Goal: Find specific page/section: Find specific page/section

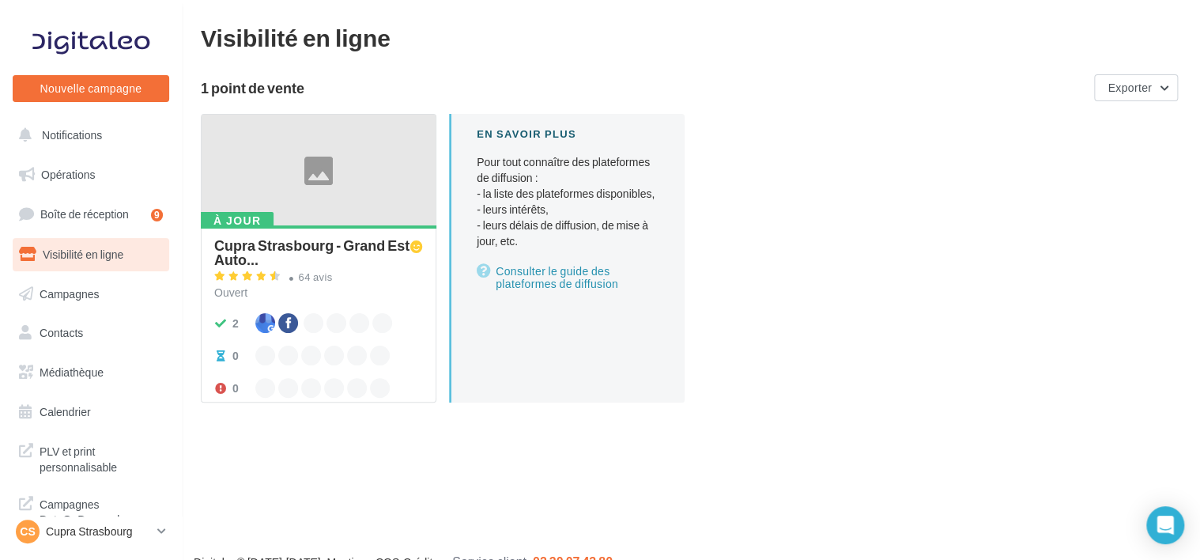
click at [123, 156] on ul "Opérations Boîte de réception 9 Visibilité en ligne Campagnes Contacts Mes cibl…" at bounding box center [90, 293] width 169 height 283
click at [113, 175] on link "Opérations" at bounding box center [90, 174] width 163 height 33
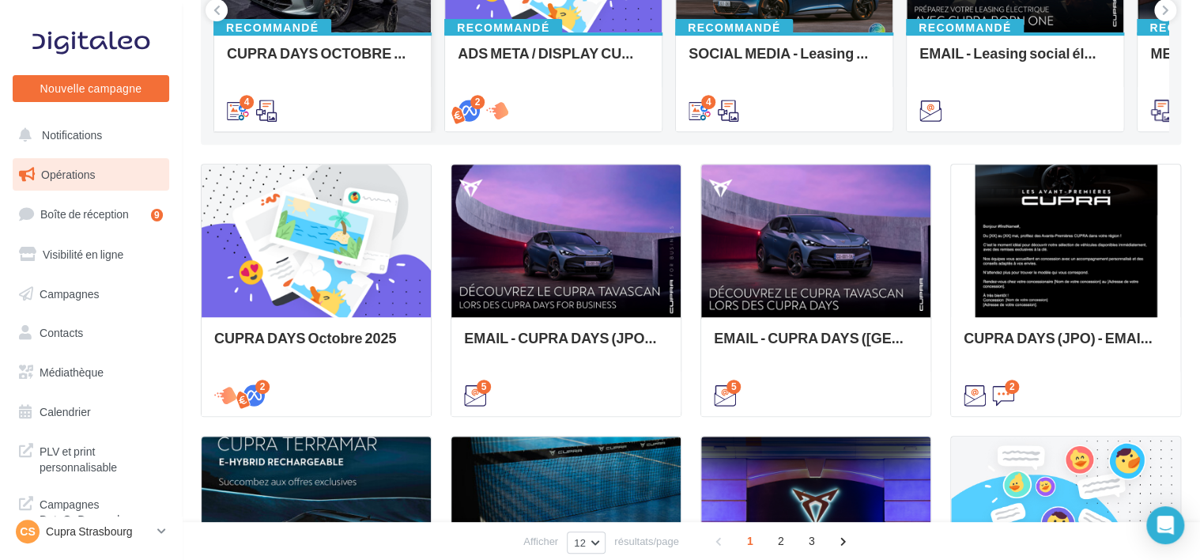
scroll to position [316, 0]
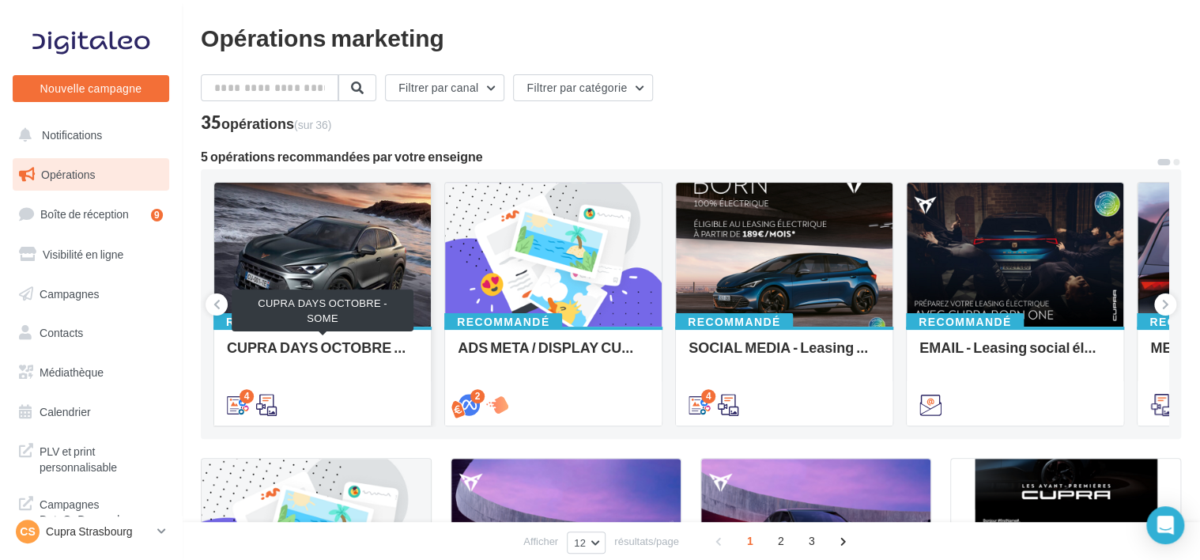
click at [248, 348] on div "CUPRA DAYS OCTOBRE - SOME" at bounding box center [322, 355] width 191 height 32
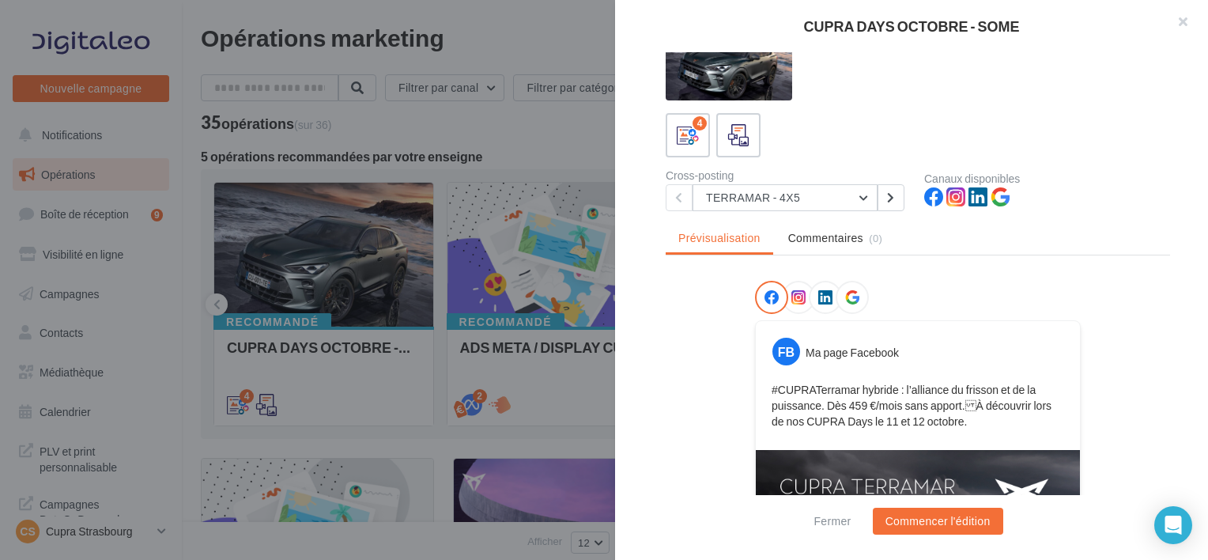
scroll to position [9, 0]
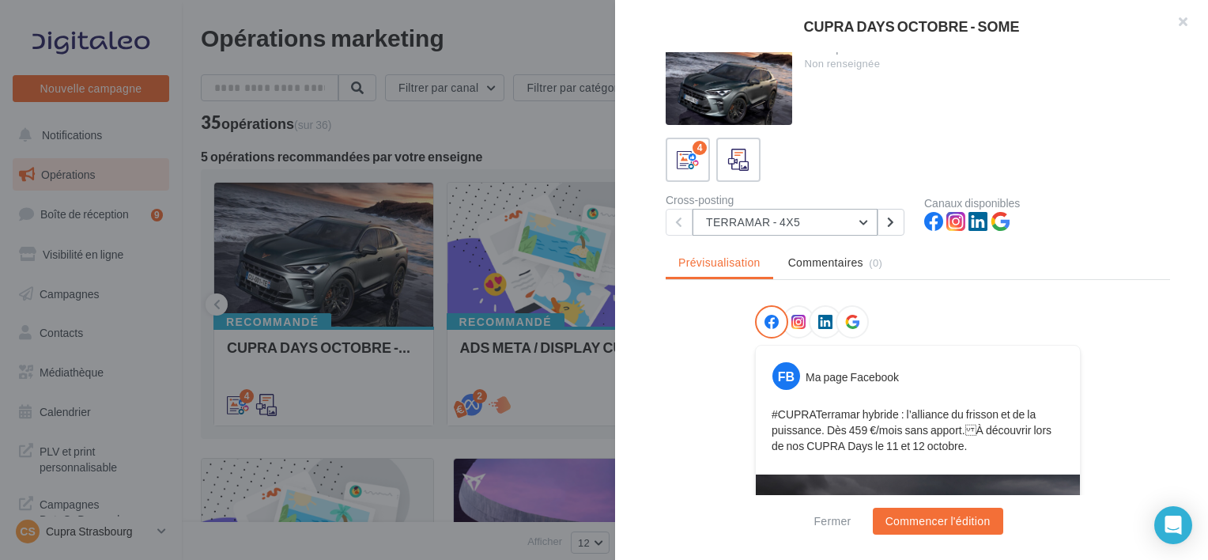
click at [758, 230] on button "TERRAMAR - 4X5" at bounding box center [785, 222] width 185 height 27
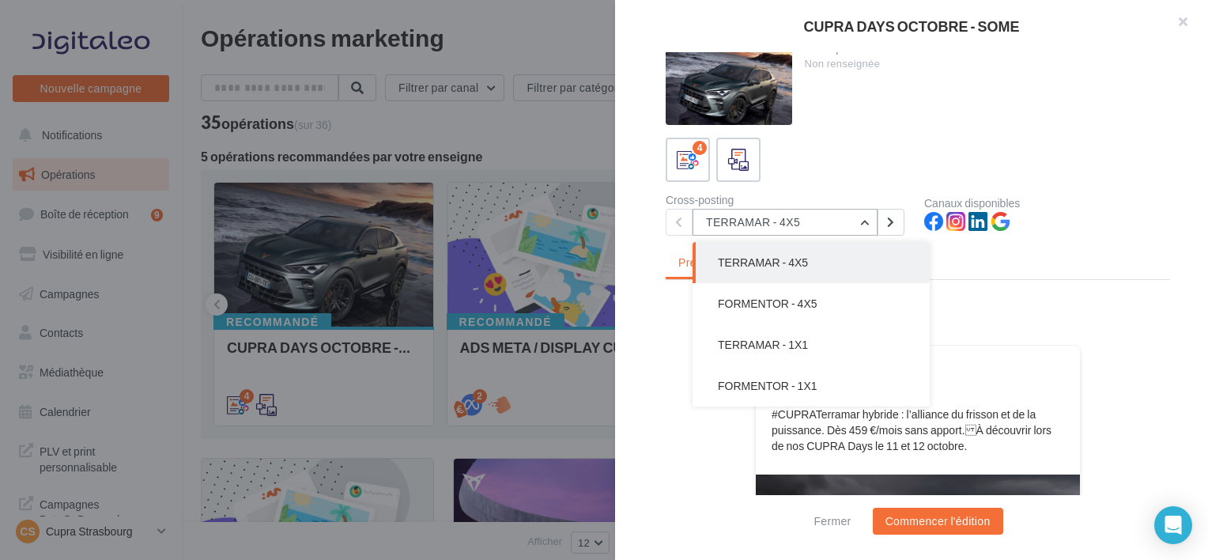
click at [758, 230] on button "TERRAMAR - 4X5" at bounding box center [785, 222] width 185 height 27
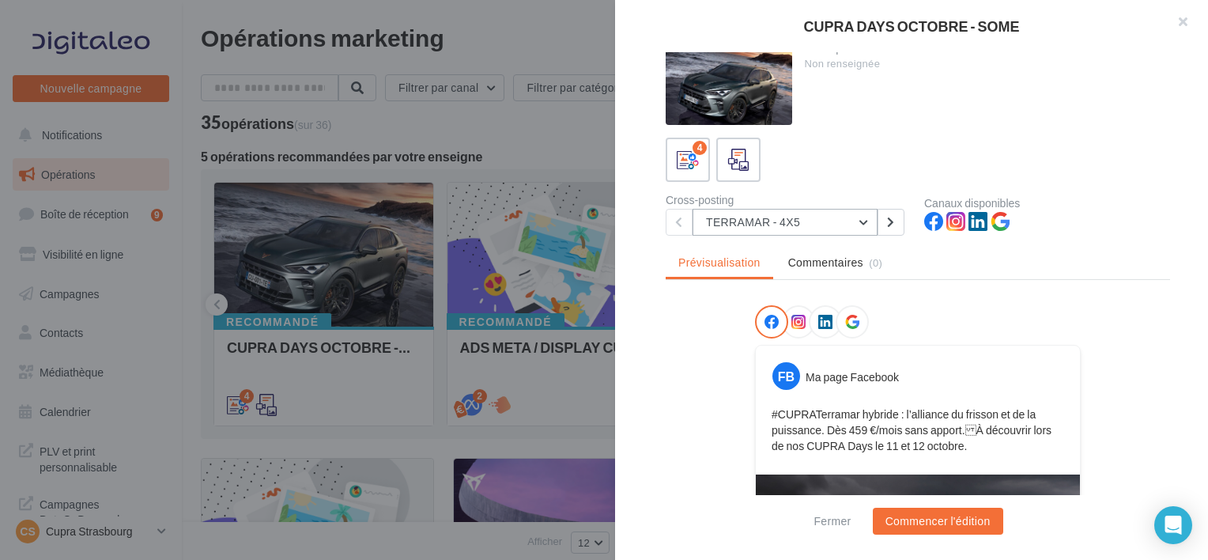
click at [758, 230] on button "TERRAMAR - 4X5" at bounding box center [785, 222] width 185 height 27
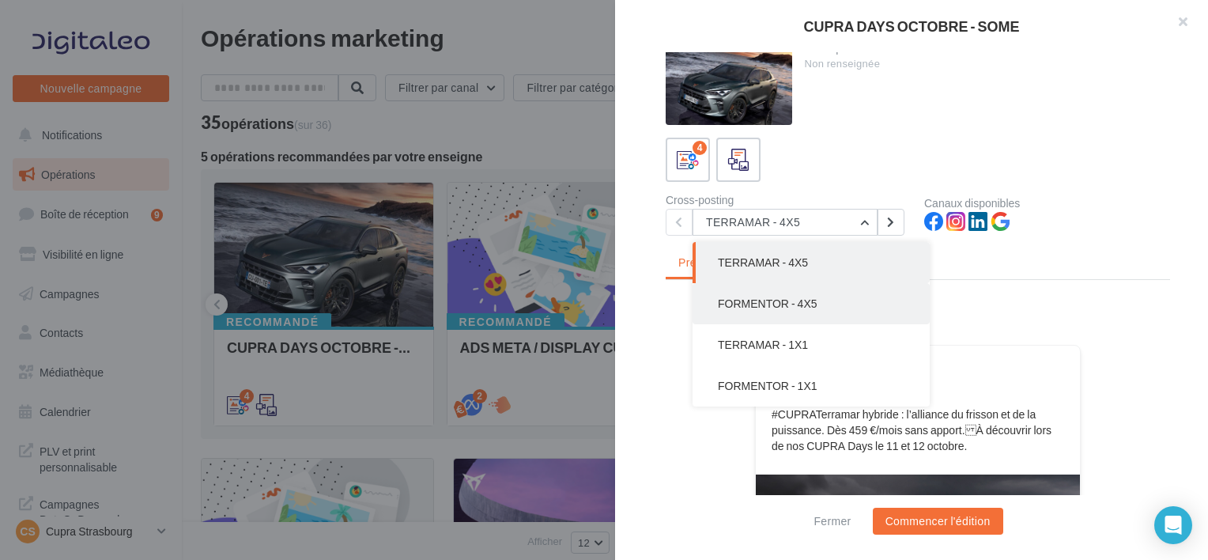
click at [769, 313] on button "FORMENTOR - 4X5" at bounding box center [811, 303] width 237 height 41
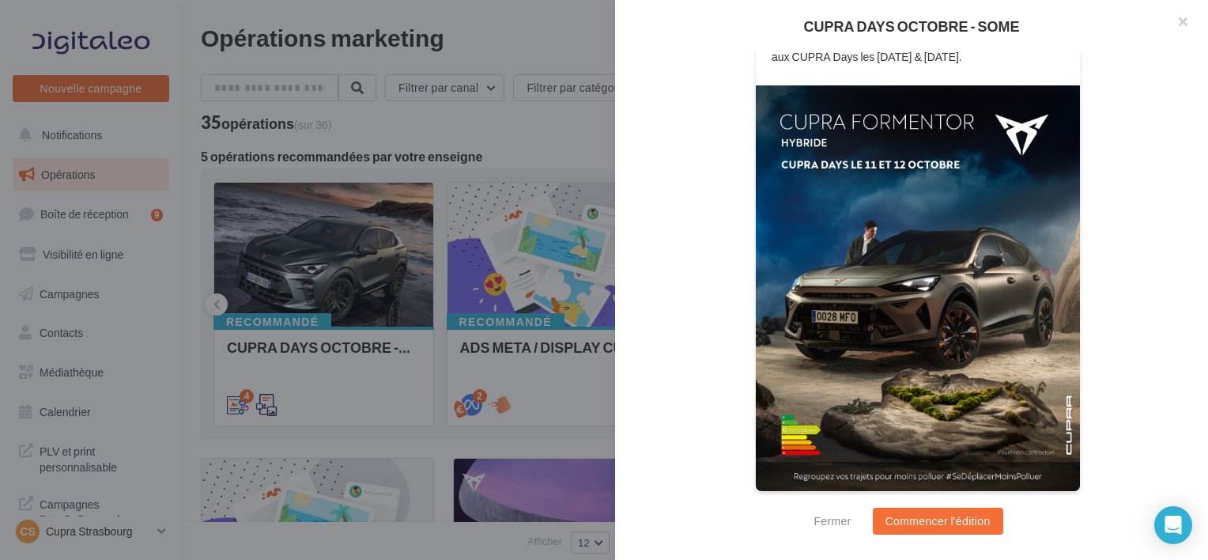
scroll to position [0, 0]
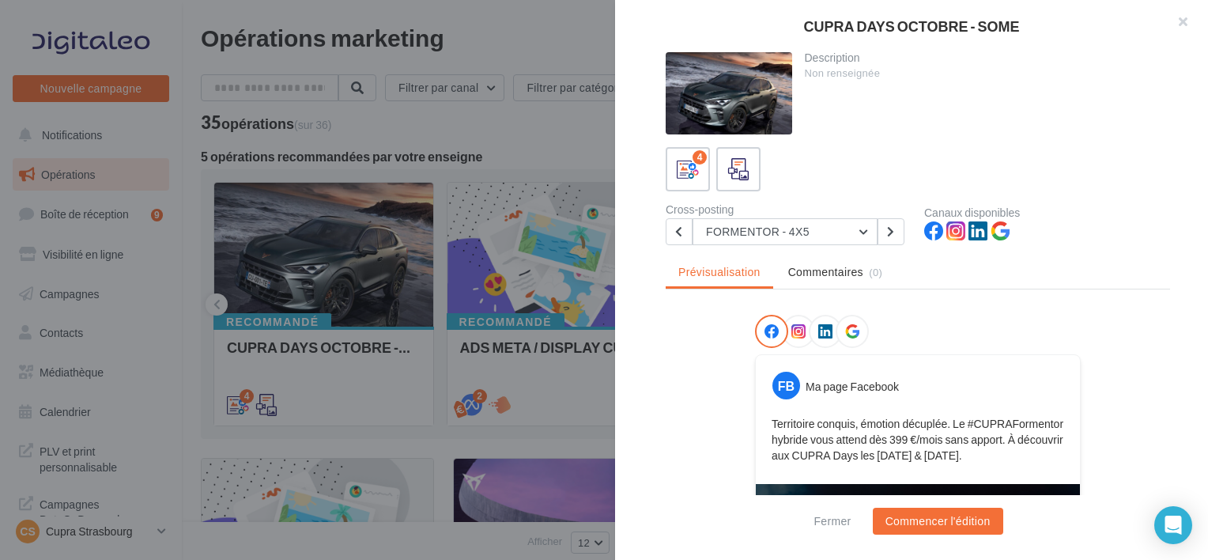
click at [768, 246] on div "Description Non renseignée 4 Cross-posting FORMENTOR - 4X5 TERRAMAR - 4X5 FORME…" at bounding box center [918, 280] width 606 height 457
click at [768, 240] on button "FORMENTOR - 4X5" at bounding box center [785, 231] width 185 height 27
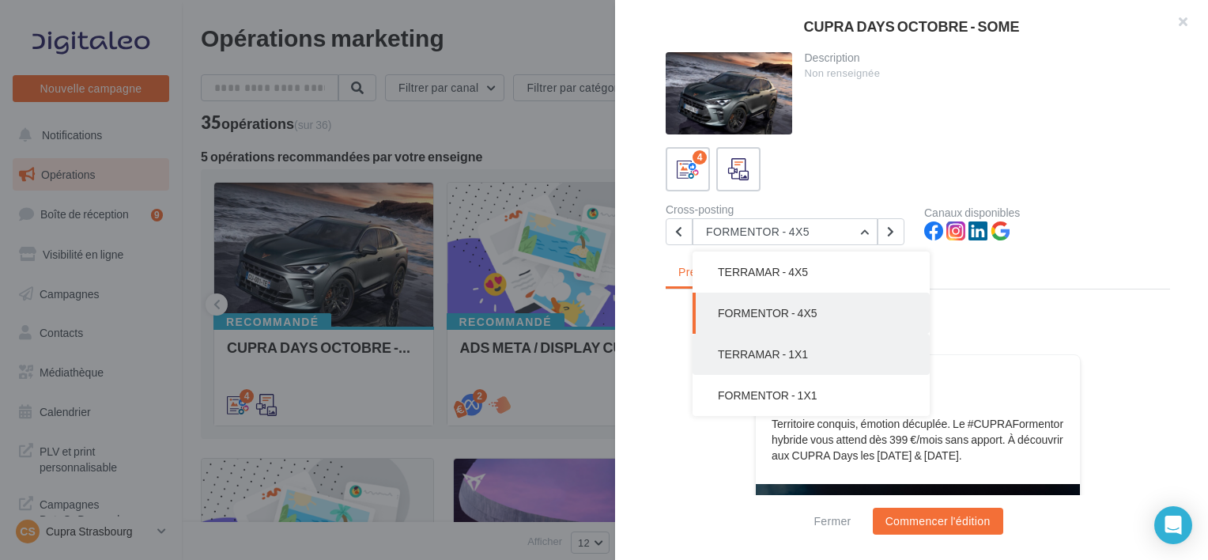
click at [784, 351] on span "TERRAMAR - 1X1" at bounding box center [763, 353] width 90 height 13
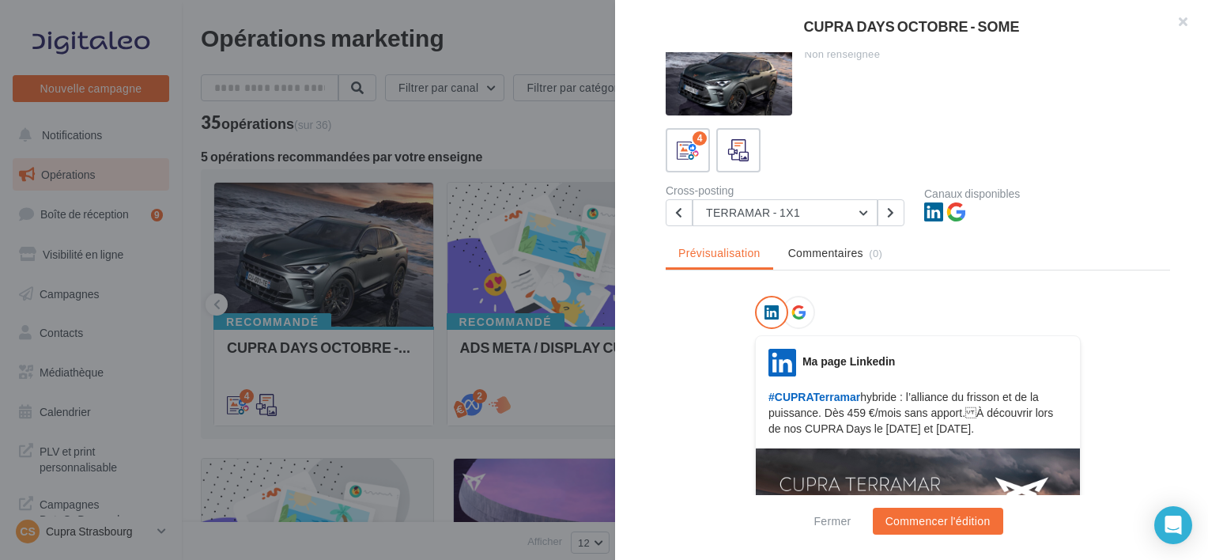
scroll to position [16, 0]
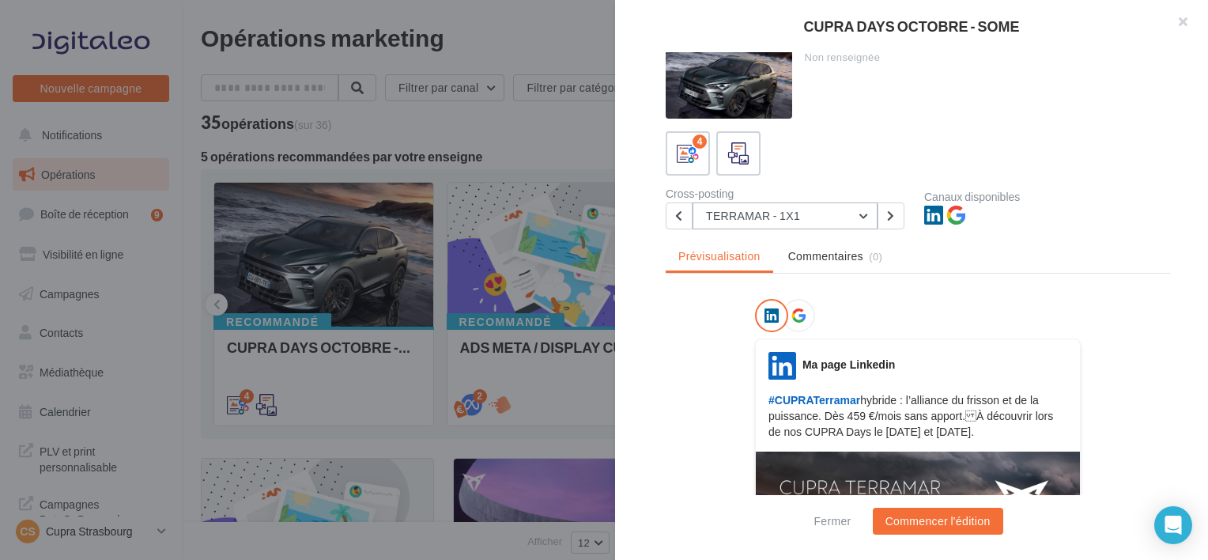
click at [737, 215] on button "TERRAMAR - 1X1" at bounding box center [785, 215] width 185 height 27
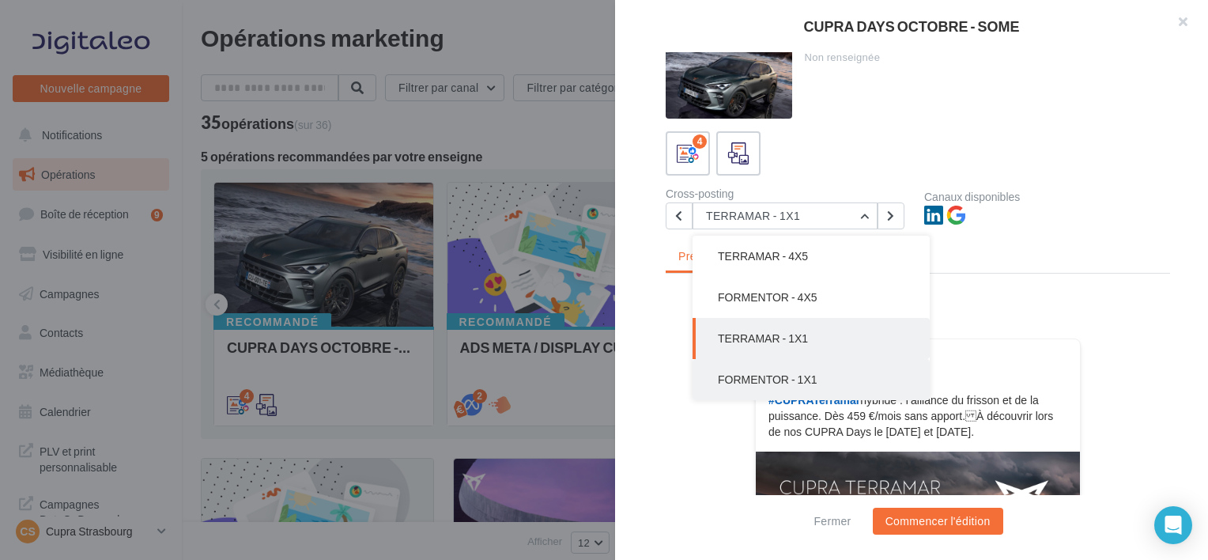
click at [755, 364] on button "FORMENTOR - 1X1" at bounding box center [811, 379] width 237 height 41
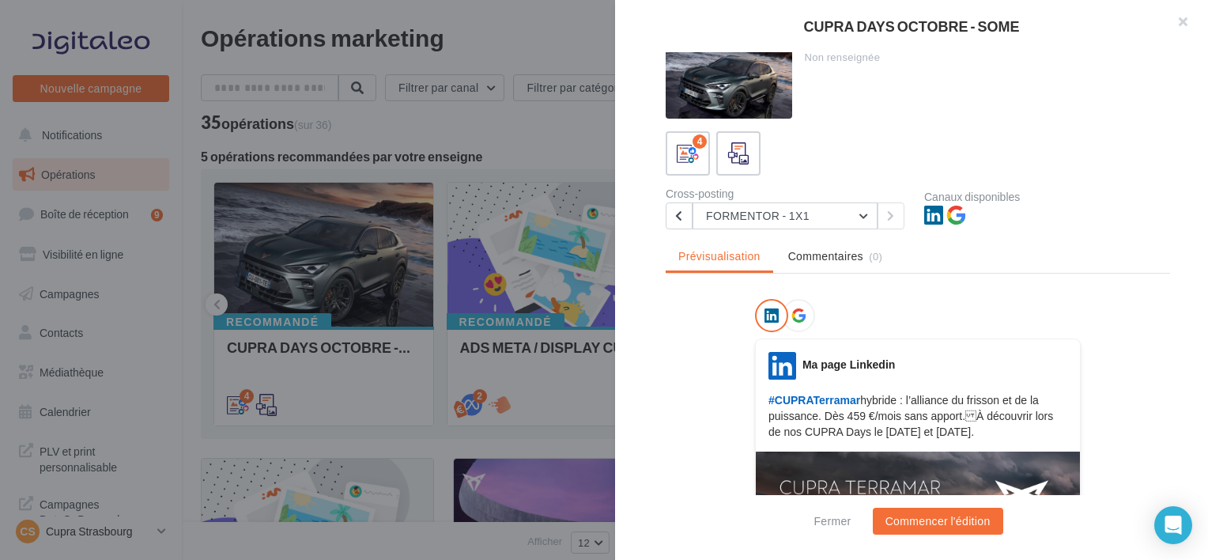
scroll to position [0, 0]
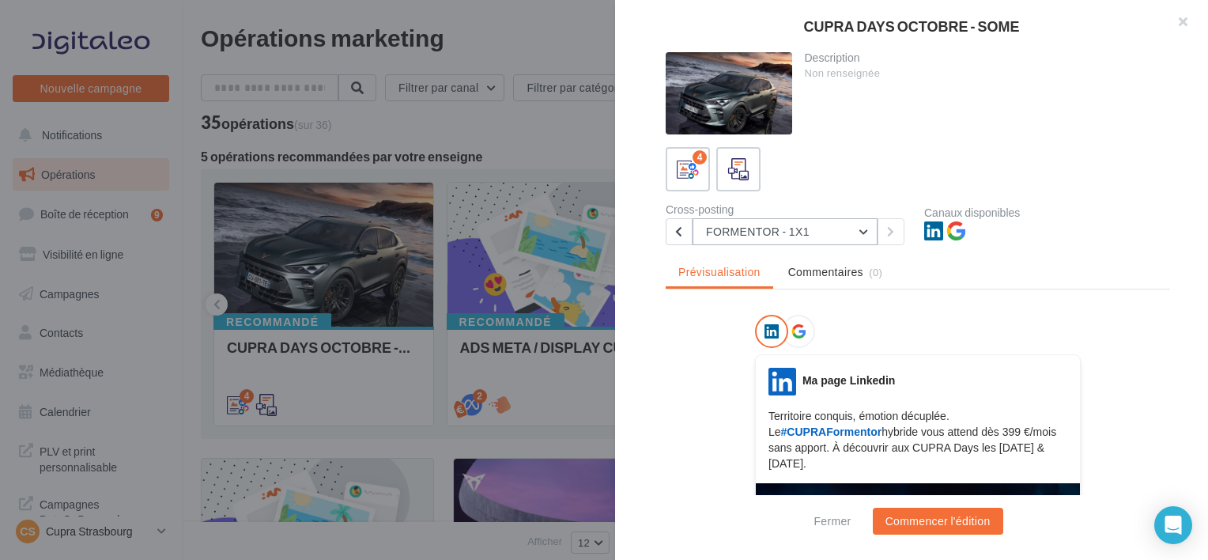
click at [754, 229] on button "FORMENTOR - 1X1" at bounding box center [785, 231] width 185 height 27
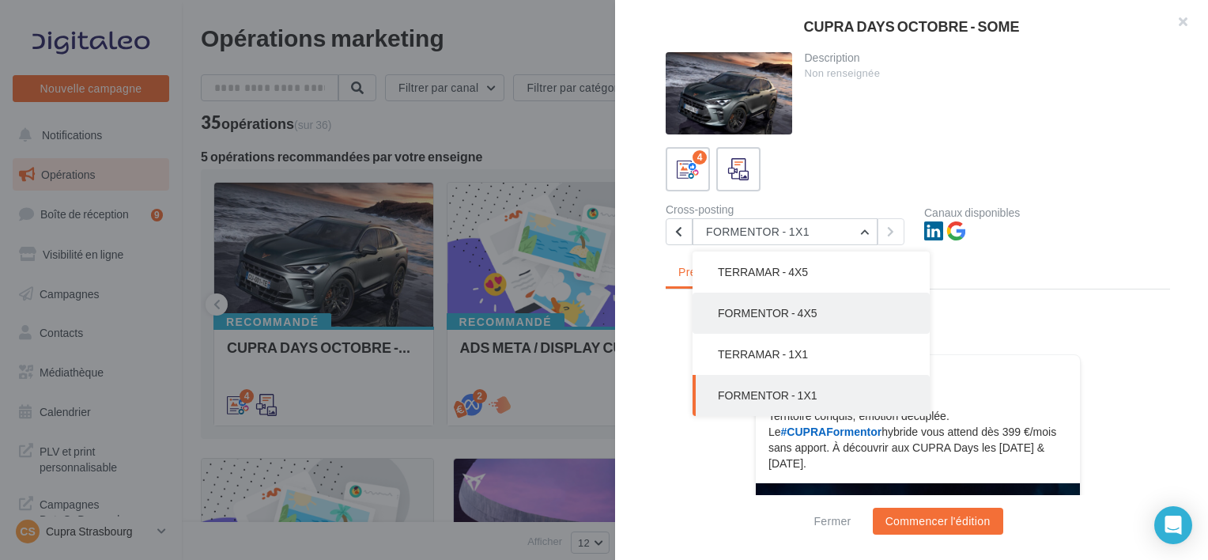
click at [764, 308] on span "FORMENTOR - 4X5" at bounding box center [768, 312] width 100 height 13
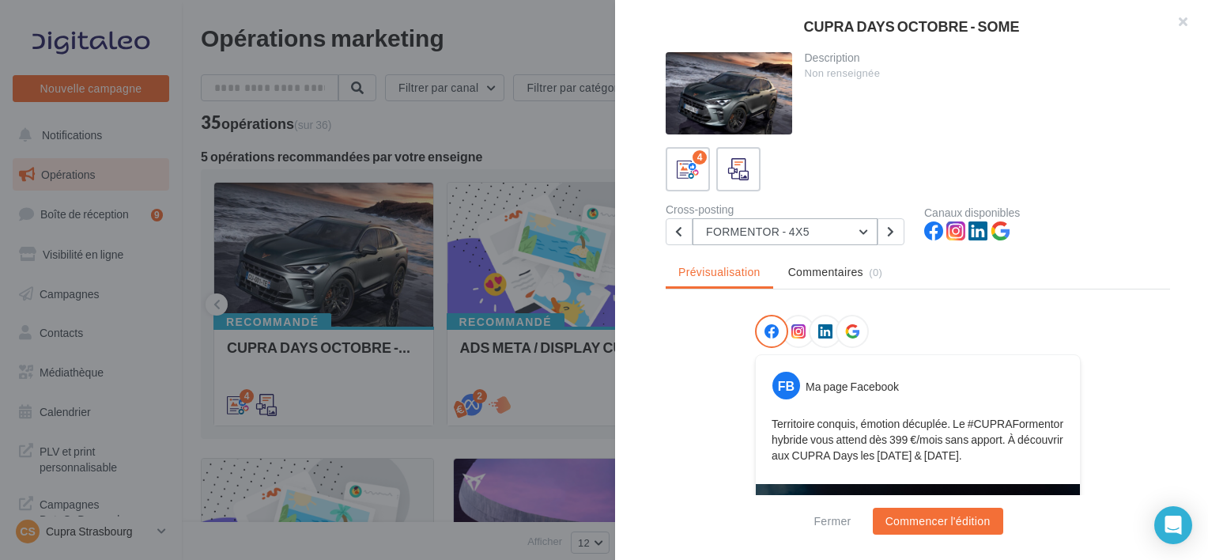
click at [755, 231] on button "FORMENTOR - 4X5" at bounding box center [785, 231] width 185 height 27
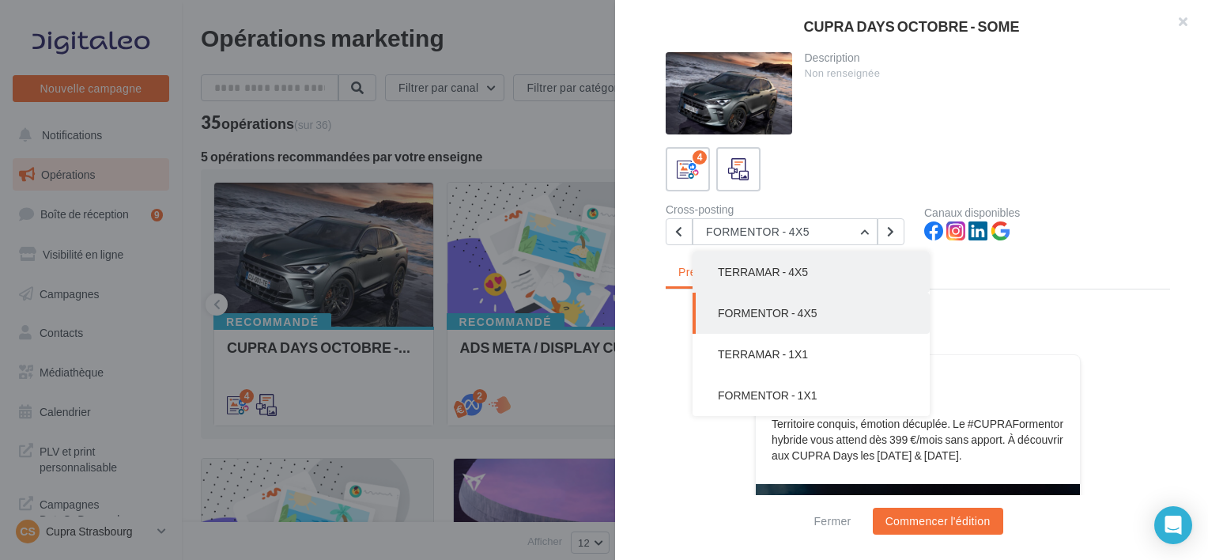
click at [755, 259] on button "TERRAMAR - 4X5" at bounding box center [811, 271] width 237 height 41
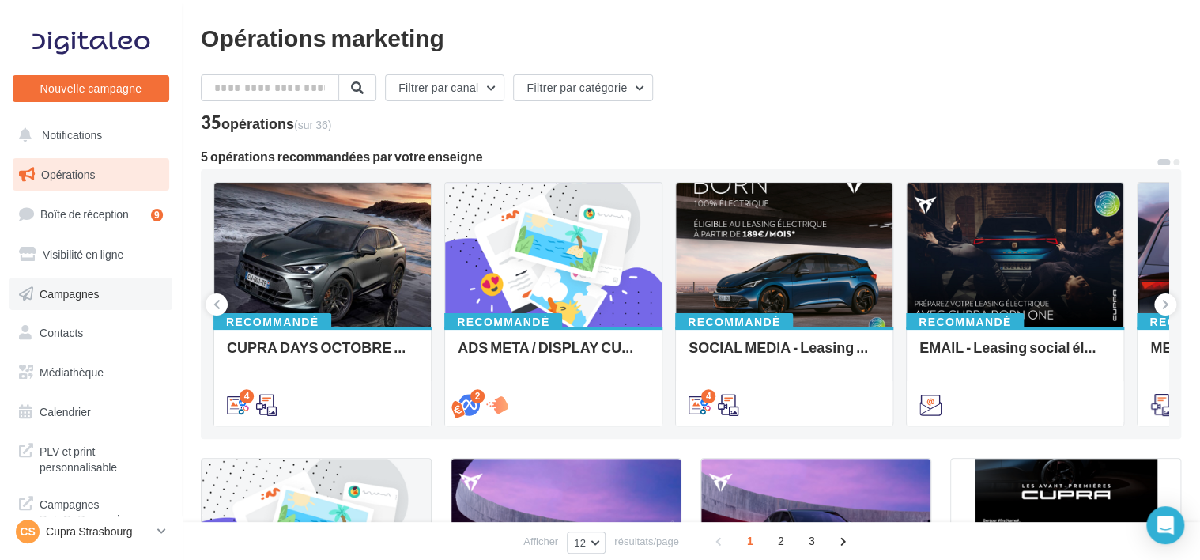
click at [63, 286] on span "Campagnes" at bounding box center [70, 292] width 60 height 13
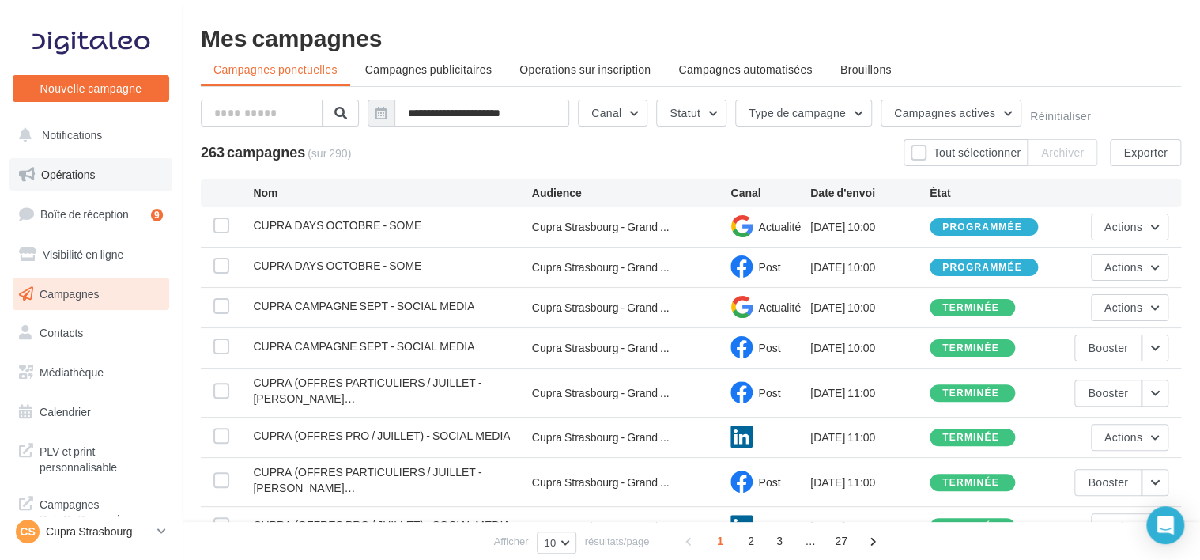
click at [89, 181] on link "Opérations" at bounding box center [90, 174] width 163 height 33
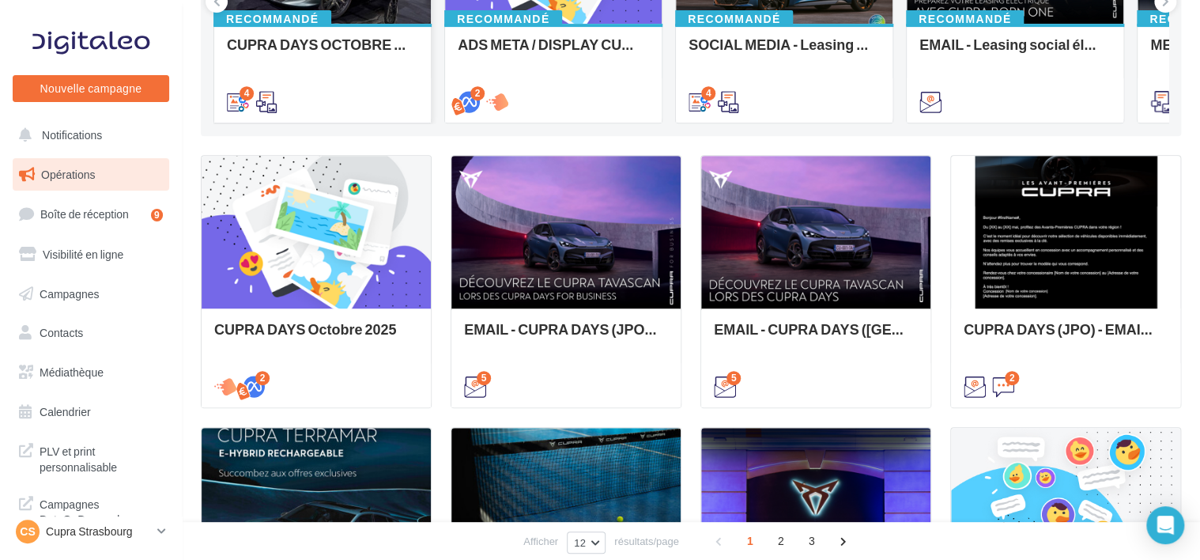
scroll to position [303, 0]
click at [355, 332] on div "CUPRA DAYS Octobre 2025" at bounding box center [316, 337] width 204 height 32
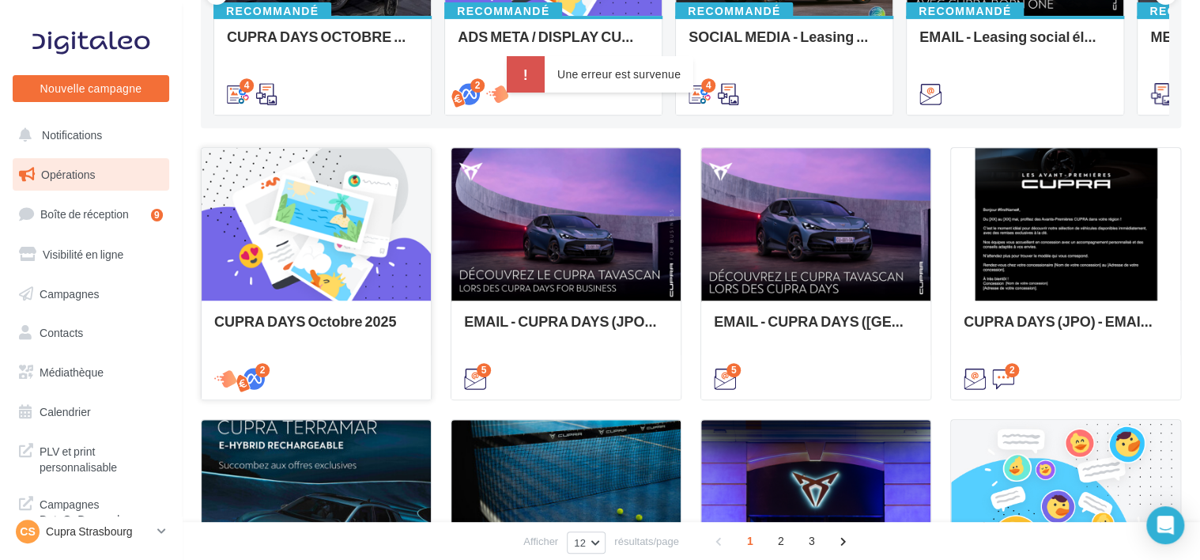
scroll to position [0, 0]
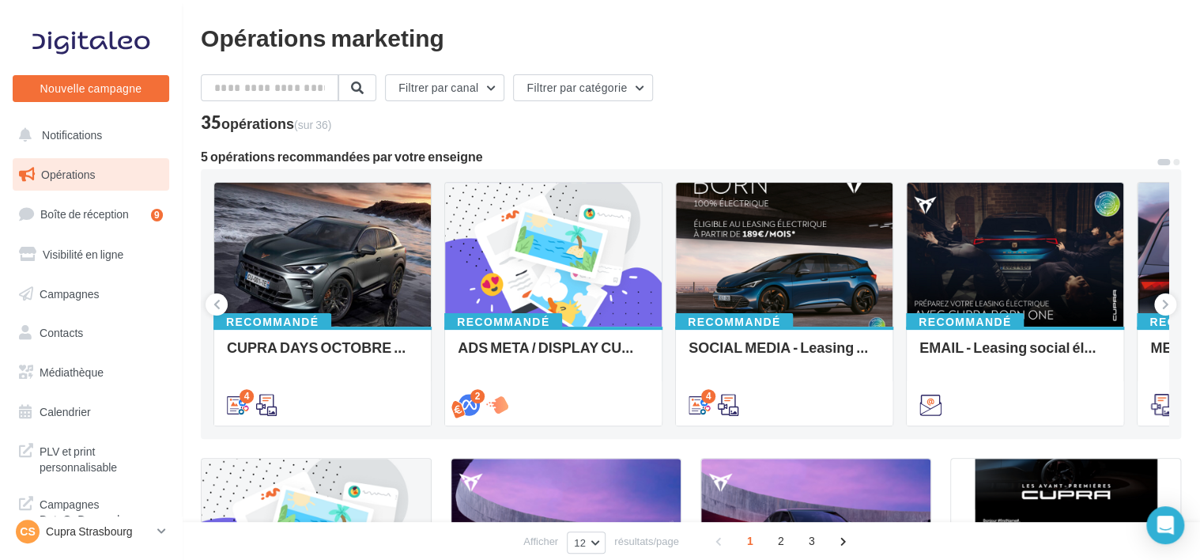
click at [819, 93] on div "Filtrer par canal Filtrer par catégorie" at bounding box center [691, 90] width 981 height 33
click at [38, 539] on div "CS" at bounding box center [28, 532] width 24 height 24
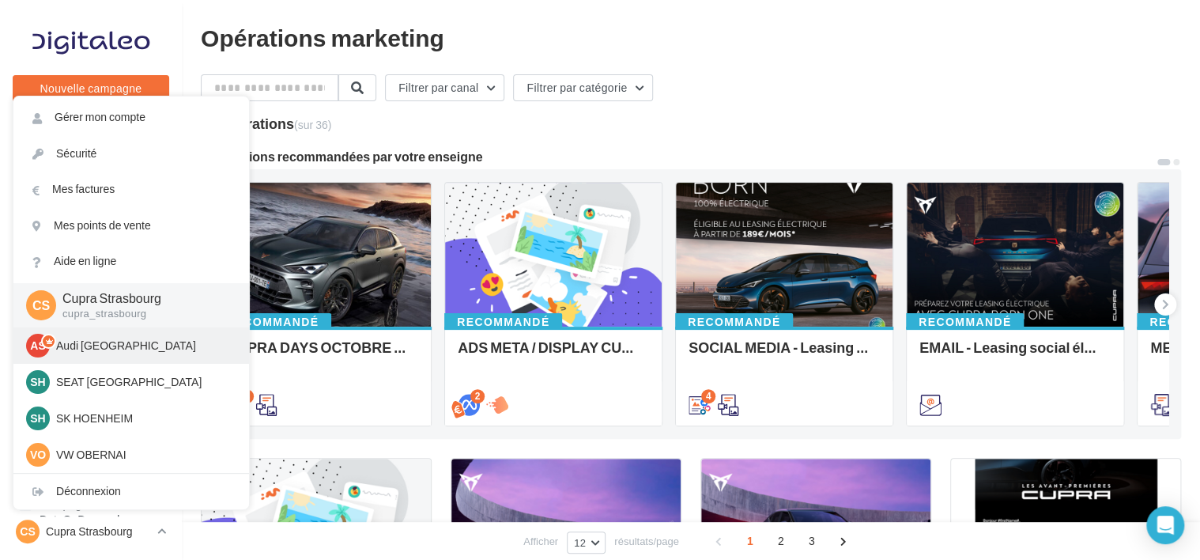
click at [78, 350] on p "Audi [GEOGRAPHIC_DATA]" at bounding box center [143, 346] width 174 height 16
